Goal: Information Seeking & Learning: Learn about a topic

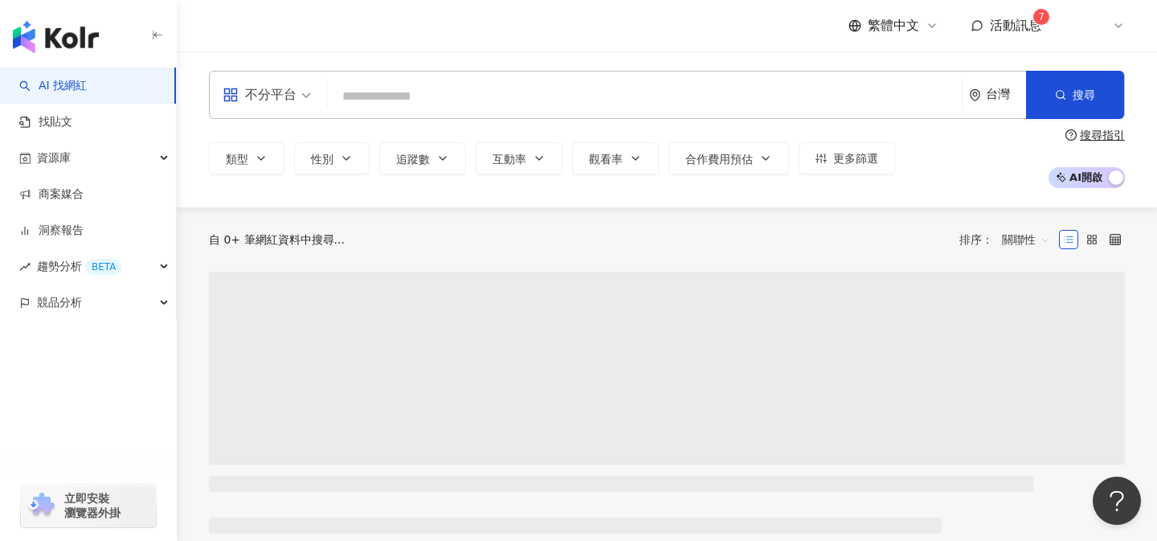
type input "**********"
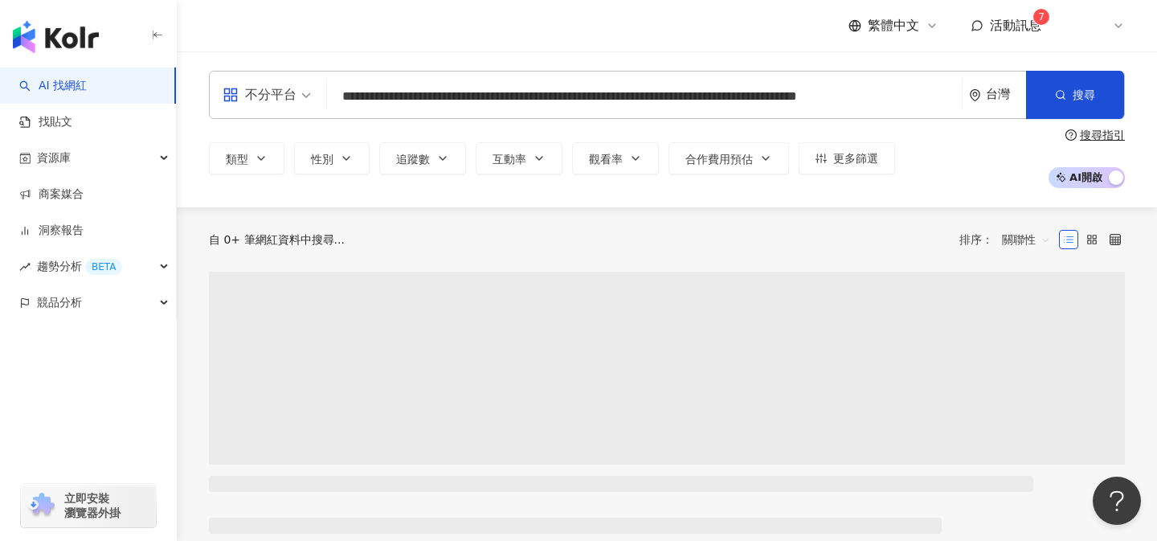
scroll to position [0, 32]
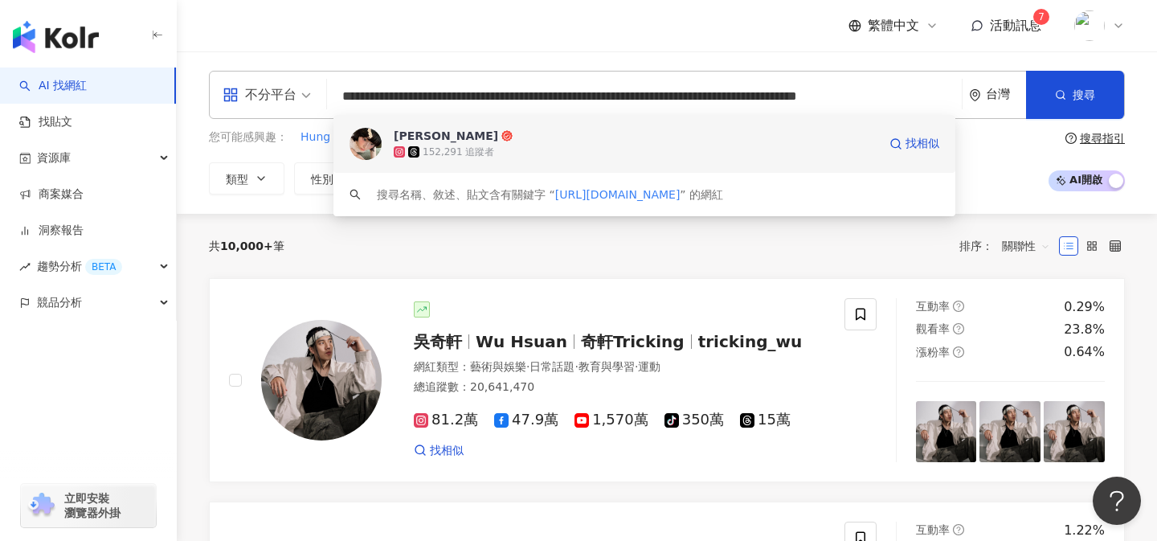
click at [578, 140] on span "[PERSON_NAME]" at bounding box center [636, 136] width 484 height 16
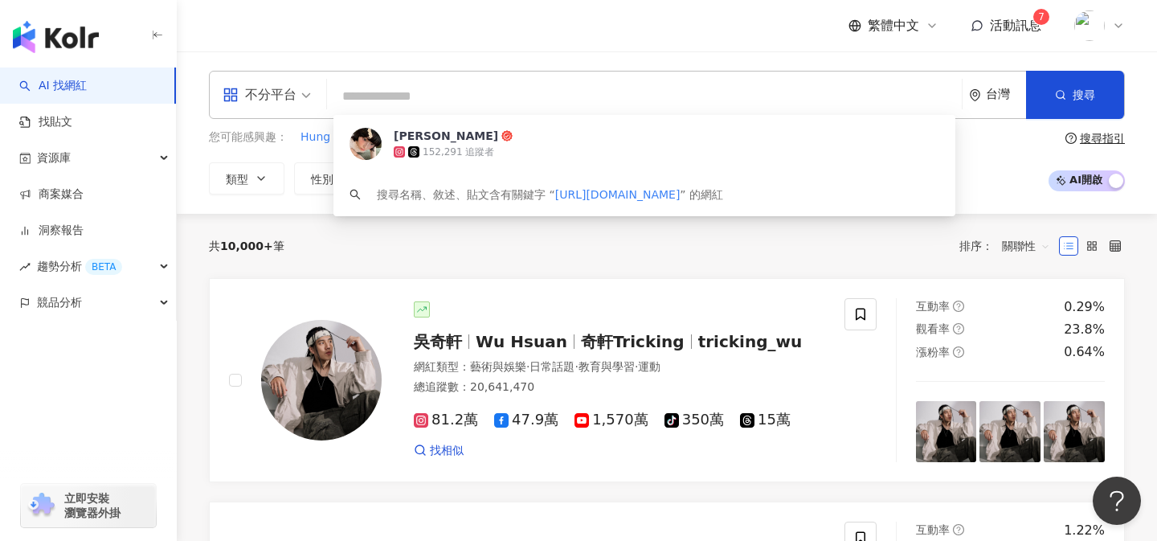
scroll to position [0, 0]
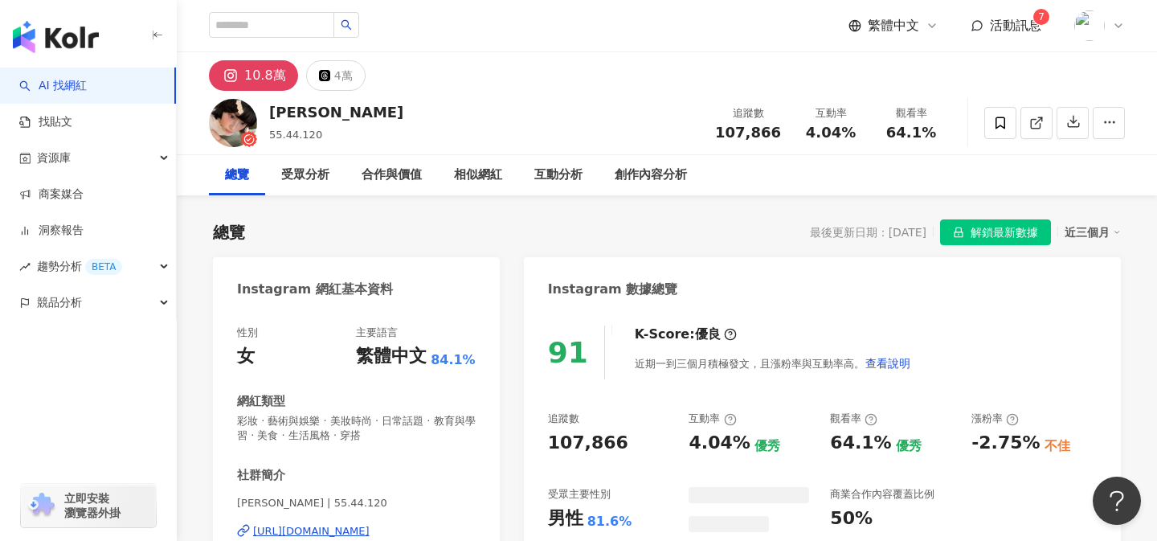
click at [985, 235] on span "解鎖最新數據" at bounding box center [1005, 233] width 68 height 26
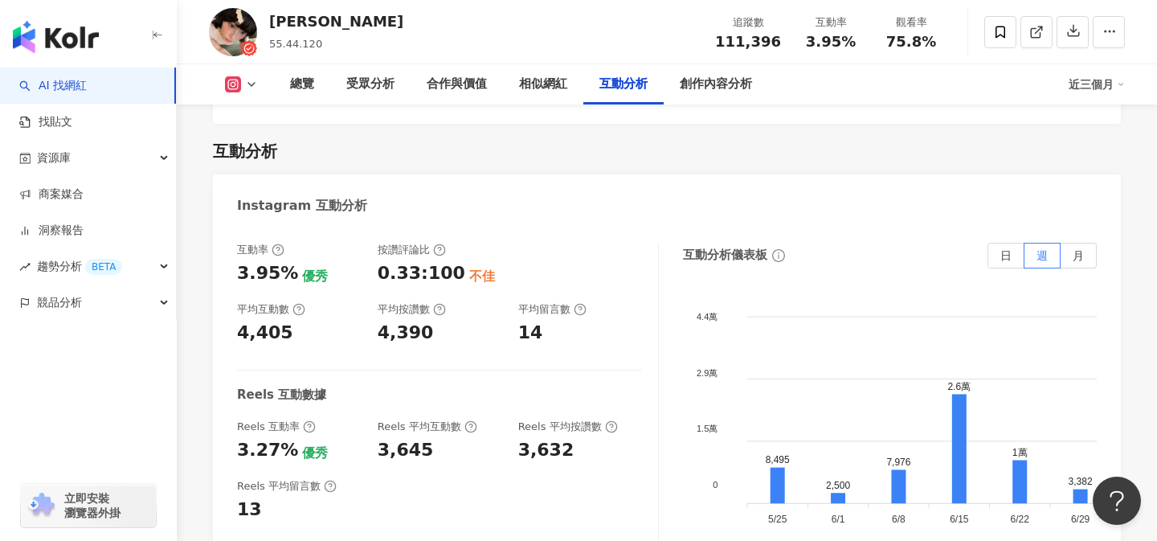
scroll to position [3250, 0]
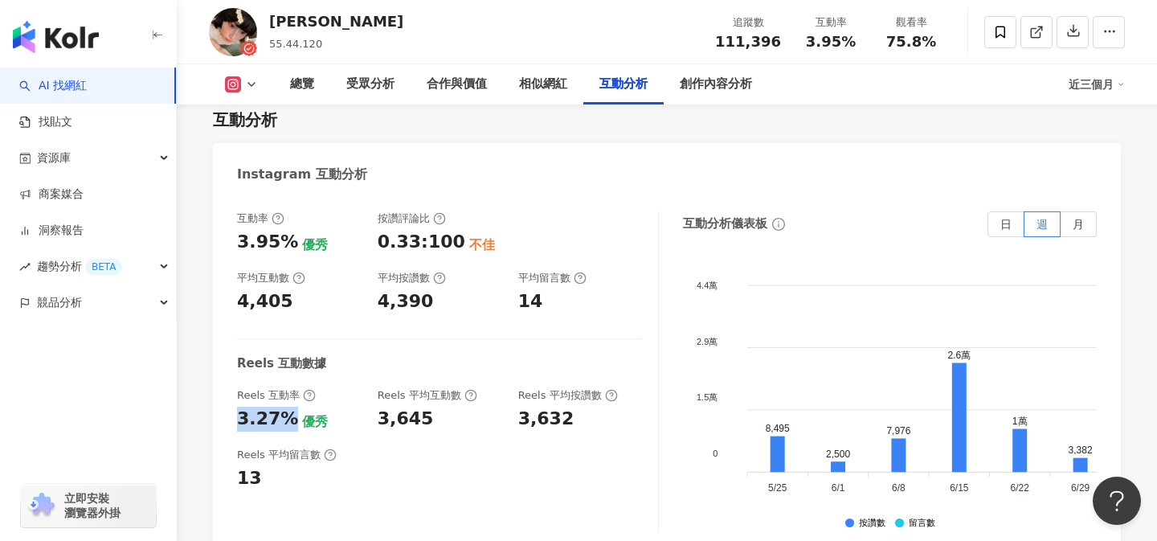
drag, startPoint x: 240, startPoint y: 369, endPoint x: 281, endPoint y: 369, distance: 41.8
click at [281, 407] on div "3.27%" at bounding box center [267, 419] width 61 height 25
copy div "3.27%"
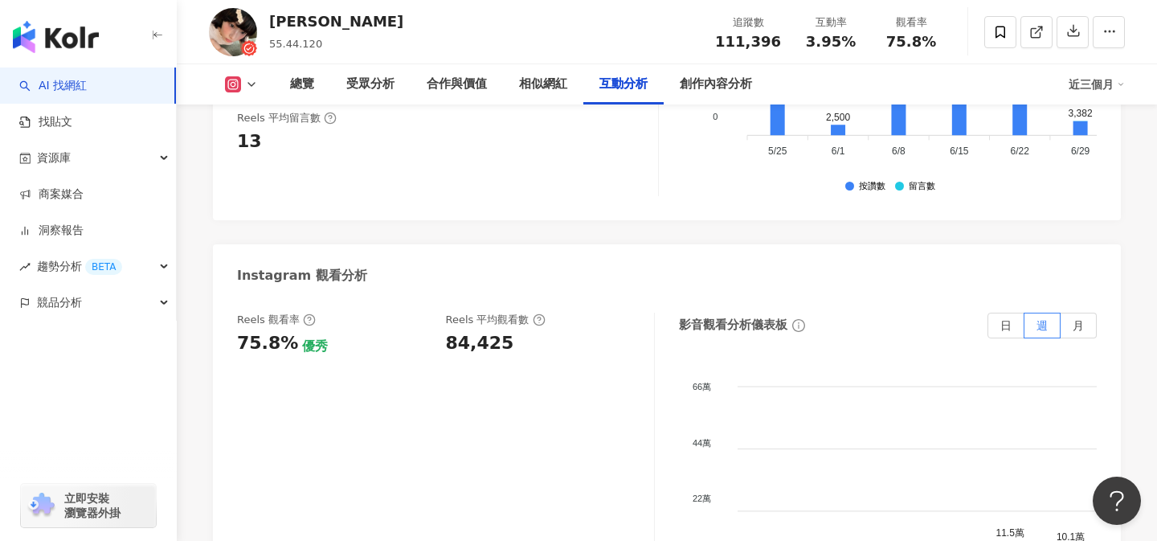
scroll to position [3595, 0]
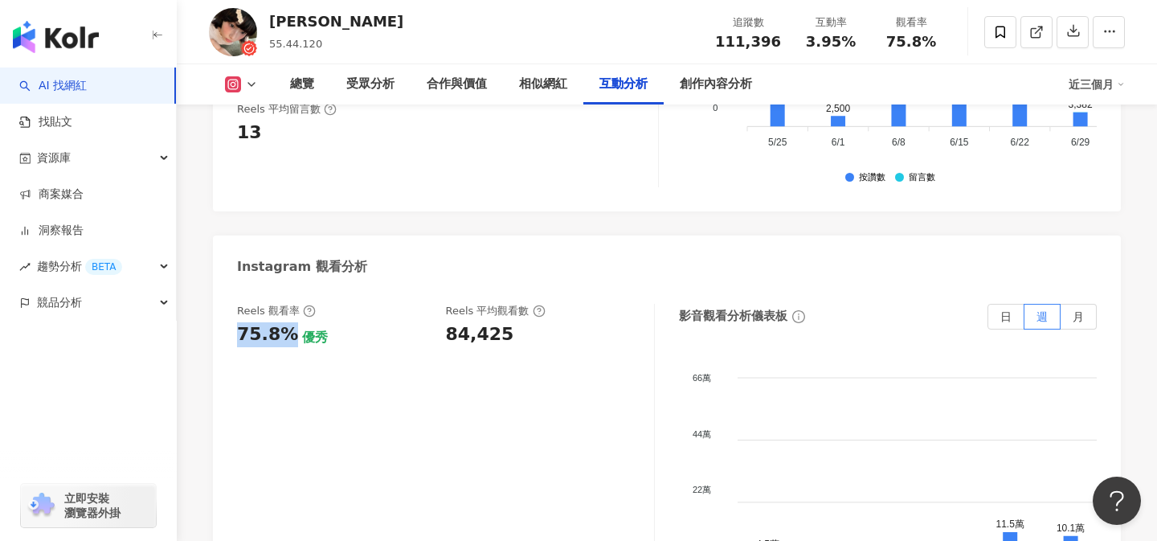
drag, startPoint x: 236, startPoint y: 281, endPoint x: 287, endPoint y: 278, distance: 50.7
click at [286, 288] on div "Reels 觀看率 75.8% 優秀 Reels 平均觀看數 84,425 影音觀看分析儀表板 日 週 月 66萬 66萬 44萬 44萬 22萬 22萬 0…" at bounding box center [667, 469] width 908 height 362
copy div "75.8%"
